Goal: Find specific page/section: Find specific page/section

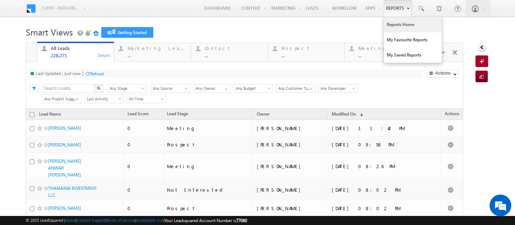
click at [389, 28] on link "Reports Home" at bounding box center [413, 24] width 58 height 15
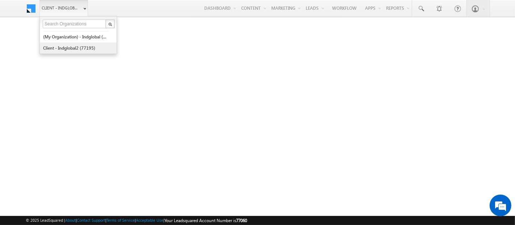
click at [52, 44] on link "Client - indglobal2 (77195)" at bounding box center [76, 47] width 66 height 11
